Goal: Information Seeking & Learning: Learn about a topic

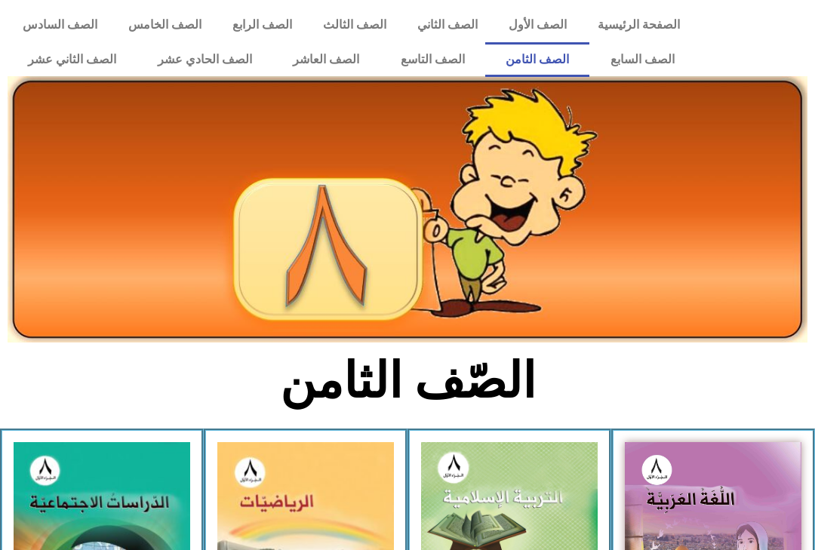
scroll to position [245, 0]
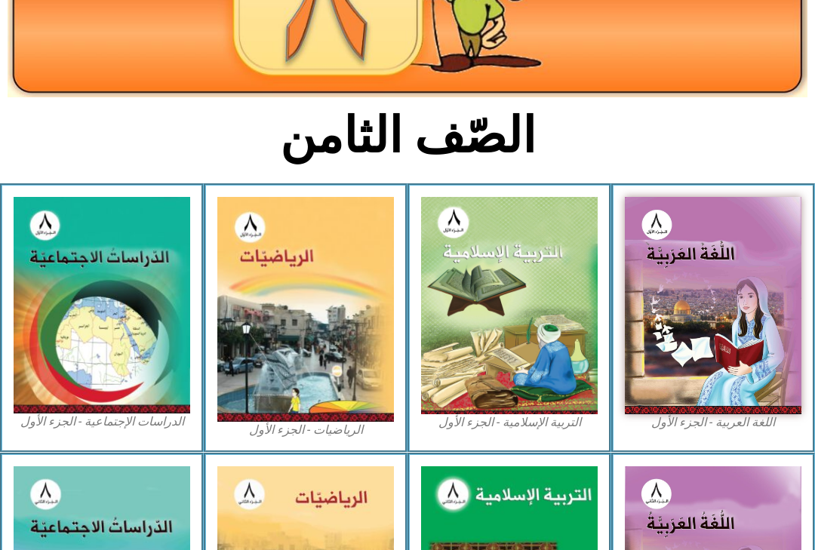
click at [532, 309] on img at bounding box center [509, 305] width 177 height 217
